Goal: Information Seeking & Learning: Learn about a topic

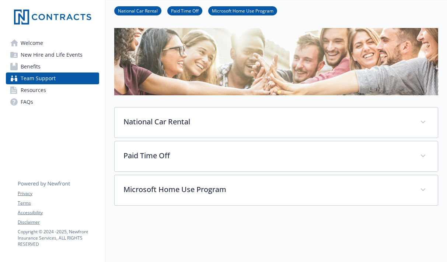
scroll to position [34, 0]
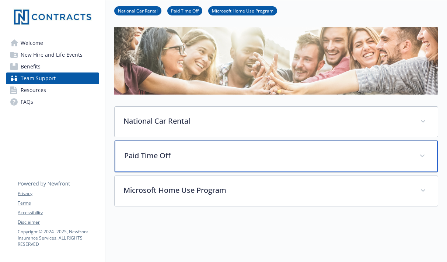
click at [207, 159] on p "Paid Time Off" at bounding box center [267, 155] width 286 height 11
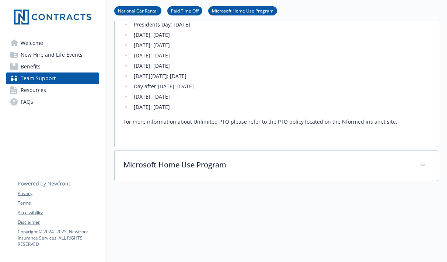
scroll to position [257, 0]
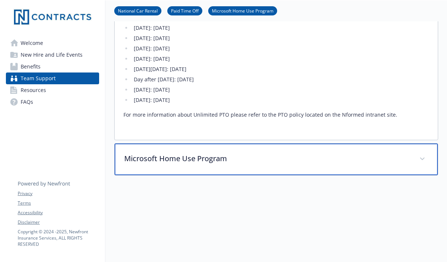
click at [192, 156] on p "Microsoft Home Use Program" at bounding box center [267, 158] width 286 height 11
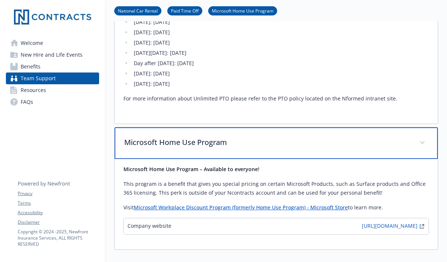
scroll to position [277, 0]
